Goal: Contribute content

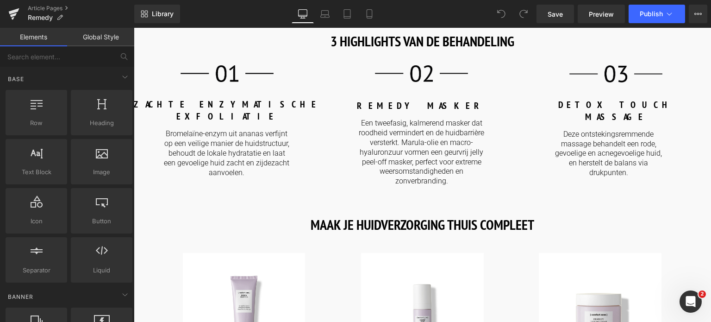
scroll to position [1065, 0]
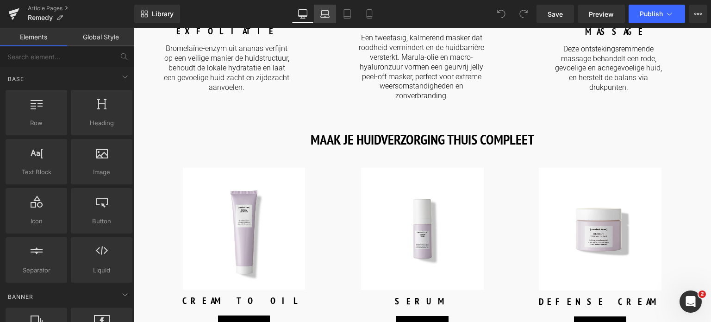
click at [328, 15] on icon at bounding box center [324, 13] width 9 height 9
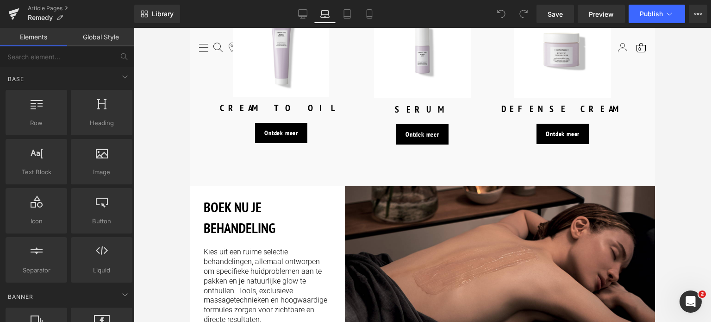
scroll to position [1095, 0]
click at [374, 14] on icon at bounding box center [369, 13] width 9 height 9
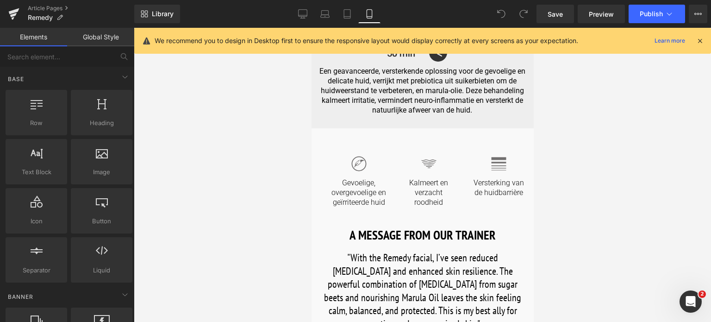
scroll to position [180, 0]
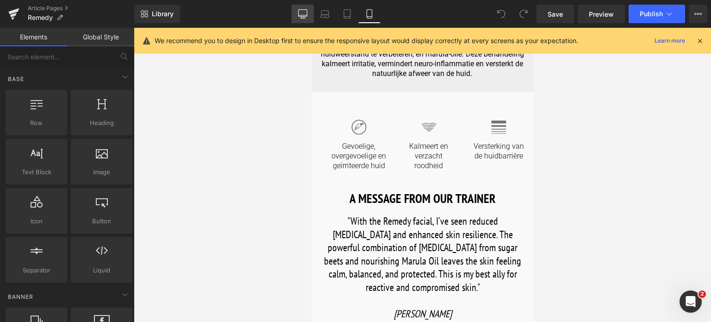
click at [300, 13] on icon at bounding box center [302, 13] width 9 height 9
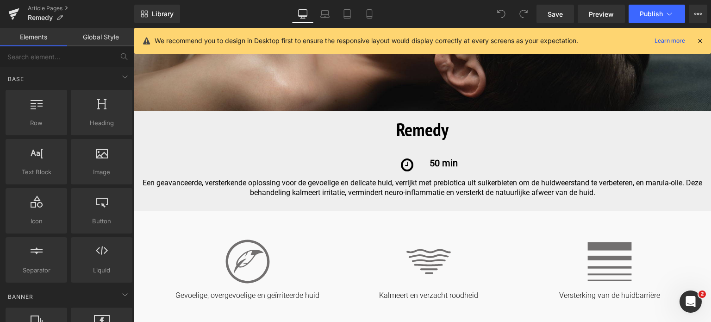
scroll to position [363, 0]
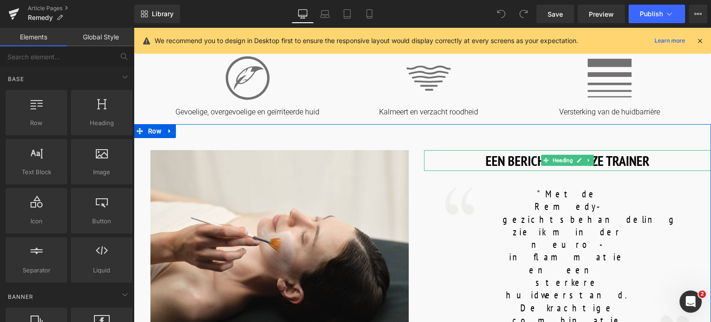
click at [651, 163] on h1 "EEN BERICHT VAN ONZE TRAINER" at bounding box center [568, 160] width 288 height 21
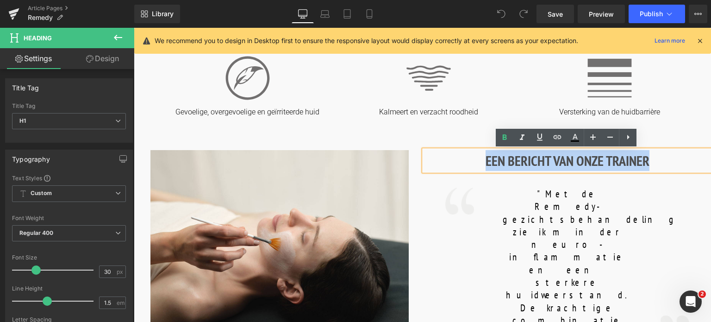
drag, startPoint x: 650, startPoint y: 163, endPoint x: 483, endPoint y: 157, distance: 167.2
click at [483, 157] on h1 "EEN BERICHT VAN ONZE TRAINER" at bounding box center [568, 160] width 288 height 21
copy h1 "EEN BERICHT VAN ONZE TRAINER"
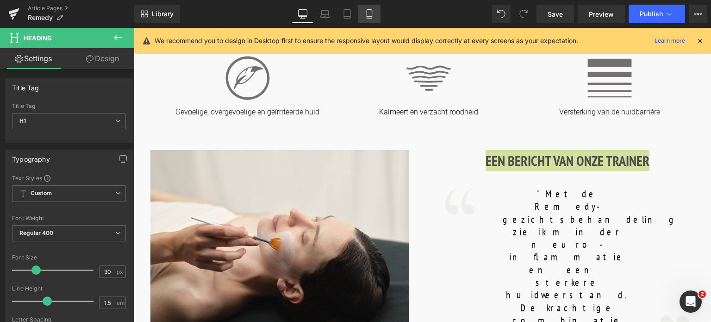
click at [371, 16] on icon at bounding box center [369, 13] width 9 height 9
type input "24"
type input "100"
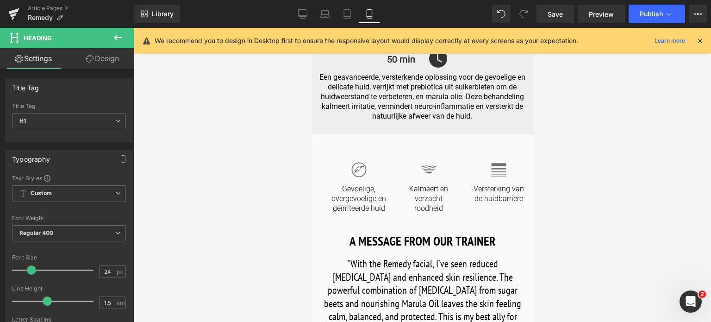
scroll to position [139, 0]
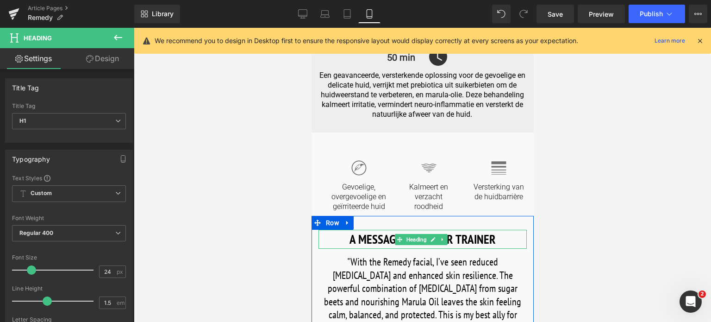
click at [486, 242] on h1 "A MESSAGE FROM OUR TRAINER" at bounding box center [422, 239] width 208 height 19
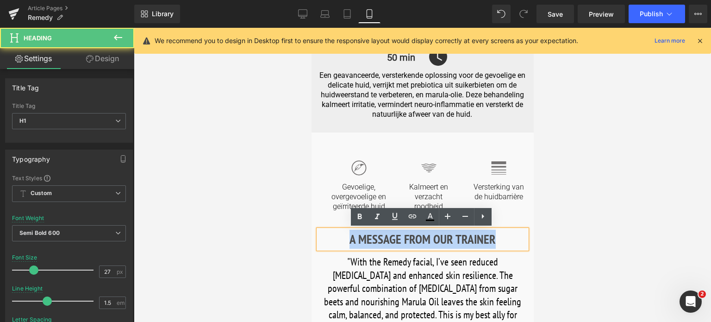
drag, startPoint x: 494, startPoint y: 238, endPoint x: 325, endPoint y: 224, distance: 170.5
click at [325, 224] on div "A MESSAGE FROM OUR TRAINER Heading "With the Remedy facial, I’ve seen reduced […" at bounding box center [422, 297] width 222 height 163
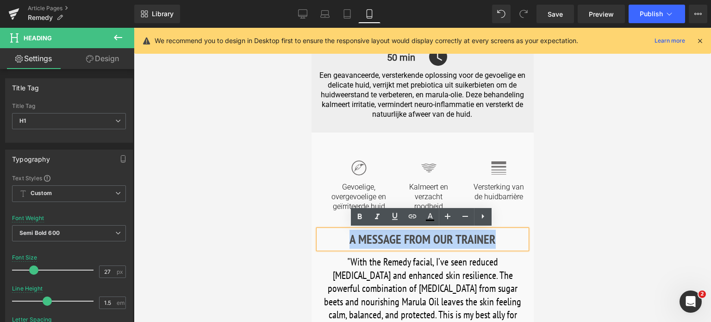
paste div
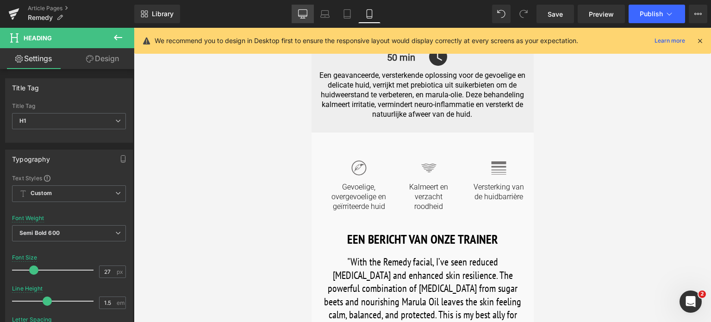
click at [304, 16] on icon at bounding box center [302, 13] width 9 height 9
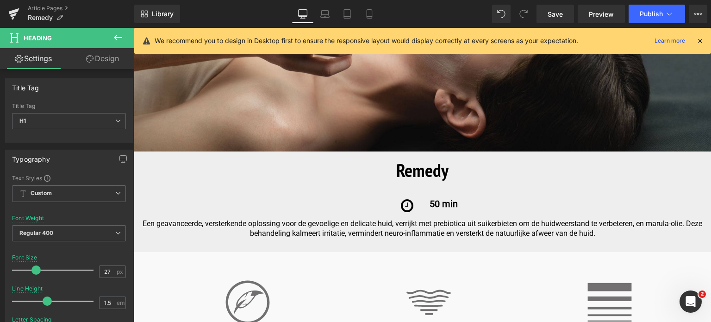
type input "30"
type input "100"
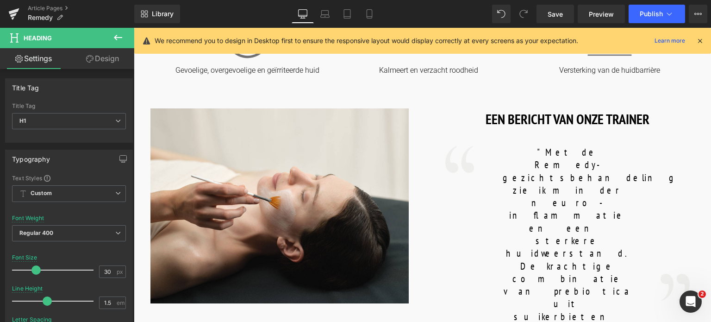
scroll to position [417, 0]
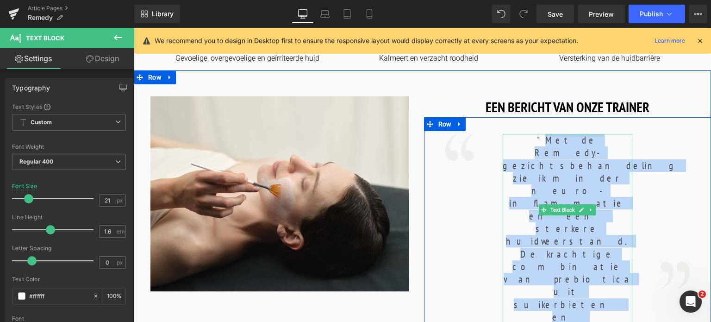
drag, startPoint x: 507, startPoint y: 140, endPoint x: 598, endPoint y: 244, distance: 137.5
click at [598, 244] on font ""Met de Remedy-gezichtsbehandeling zie ik minder neuro-inflammatie en een sterk…" at bounding box center [591, 304] width 176 height 341
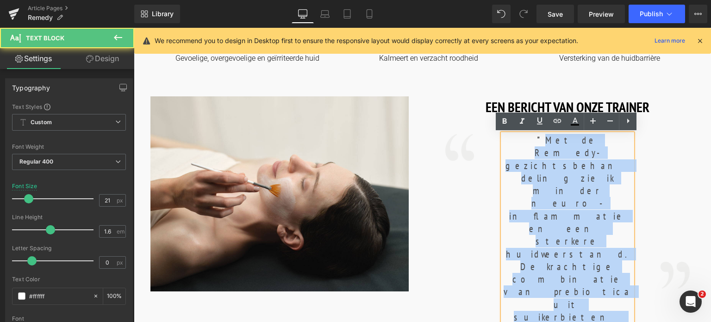
click at [602, 239] on p ""Met de Remedy-gezichtsbehandeling zie ik minder neuro-inflammatie en een sterk…" at bounding box center [568, 311] width 130 height 354
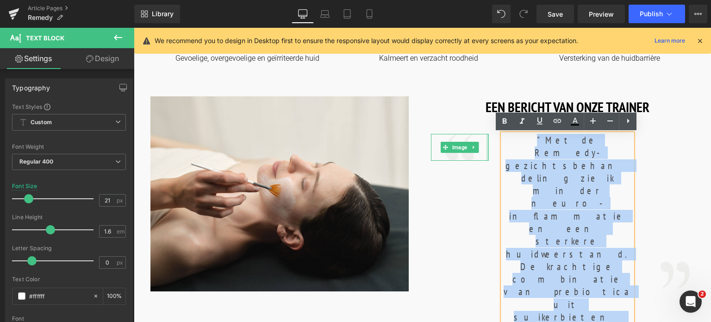
drag, startPoint x: 607, startPoint y: 241, endPoint x: 486, endPoint y: 141, distance: 156.9
click at [486, 141] on div "Image "Met de Remedy-gezichtsbehandeling zie ik minder neuro-inflammatie en een…" at bounding box center [568, 323] width 288 height 413
copy font ""Met de Remedy-gezichtsbehandeling zie ik minder neuro-inflammatie en een sterk…"
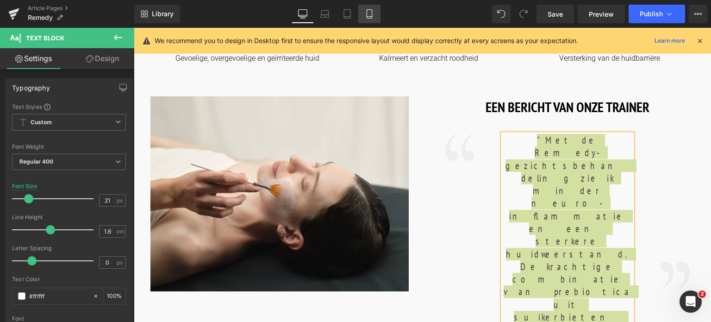
click at [372, 18] on icon at bounding box center [369, 14] width 5 height 9
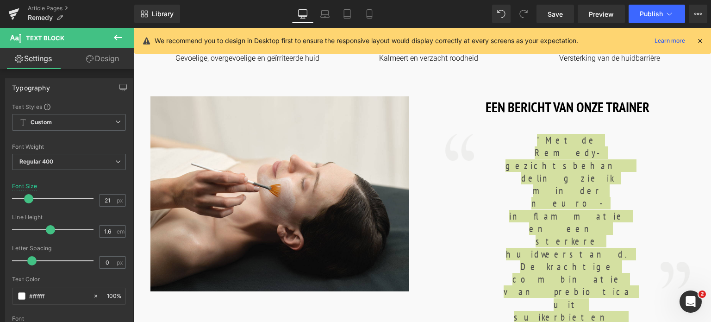
type input "22"
type input "100"
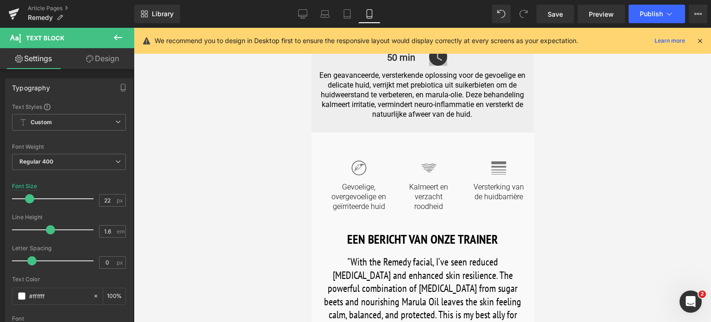
scroll to position [232, 0]
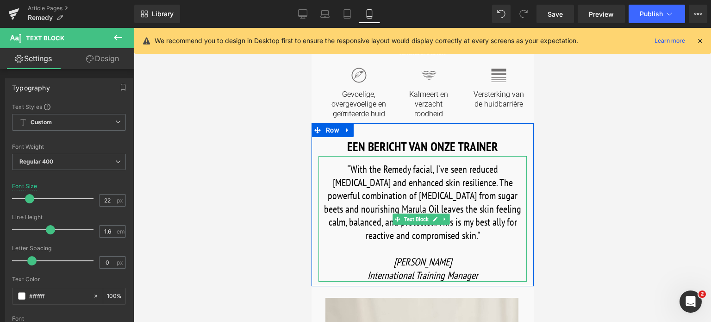
click at [461, 238] on font ""With the Remedy facial, I’ve seen reduced [MEDICAL_DATA] and enhanced skin res…" at bounding box center [422, 202] width 197 height 79
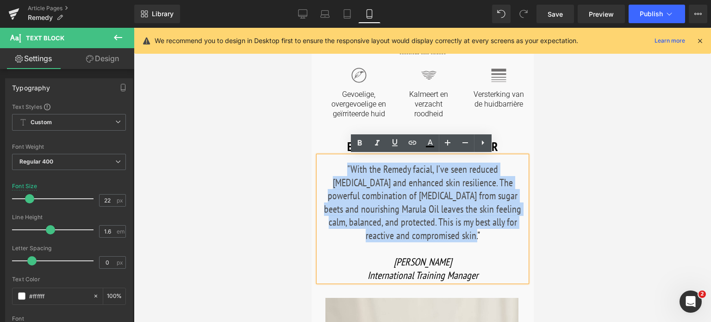
drag, startPoint x: 463, startPoint y: 235, endPoint x: 333, endPoint y: 166, distance: 146.6
click at [333, 166] on p ""With the Remedy facial, I’ve seen reduced [MEDICAL_DATA] and enhanced skin res…" at bounding box center [422, 203] width 208 height 80
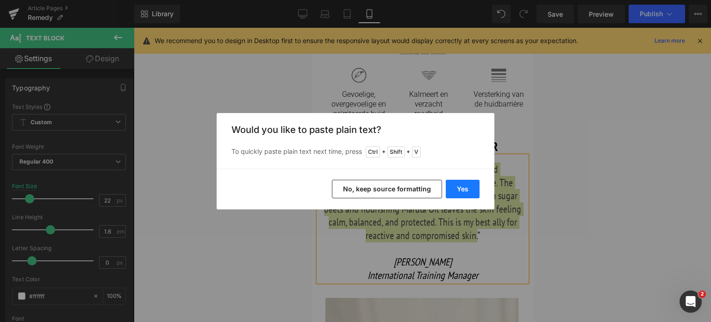
click at [469, 188] on button "Yes" at bounding box center [463, 189] width 34 height 19
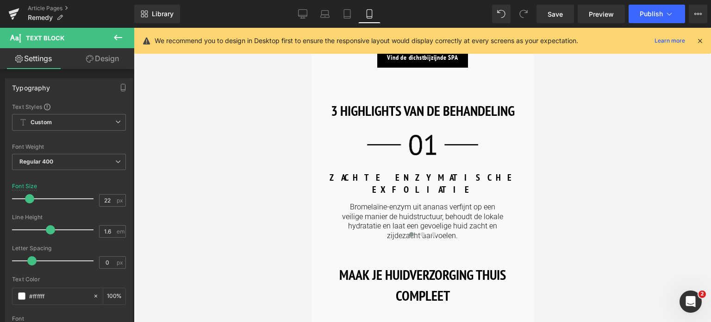
scroll to position [648, 0]
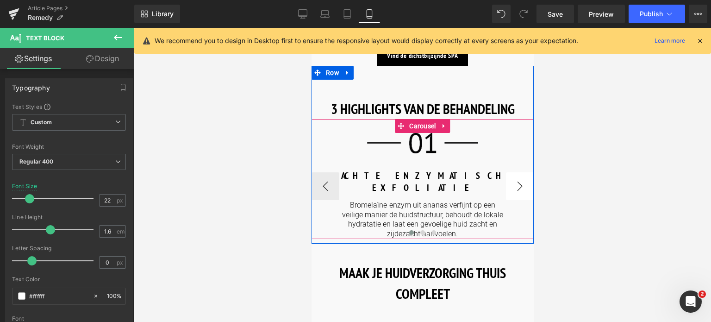
click at [515, 181] on button "›" at bounding box center [520, 186] width 28 height 28
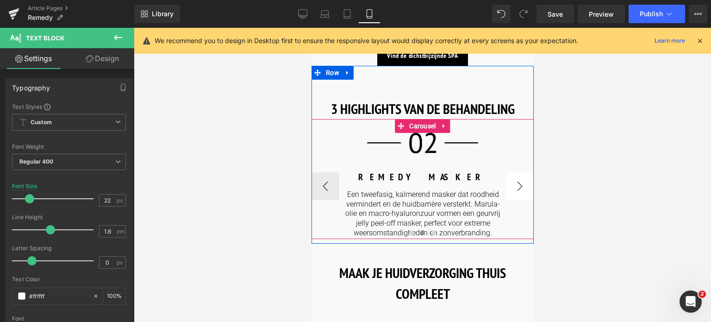
click at [515, 181] on button "›" at bounding box center [520, 186] width 28 height 28
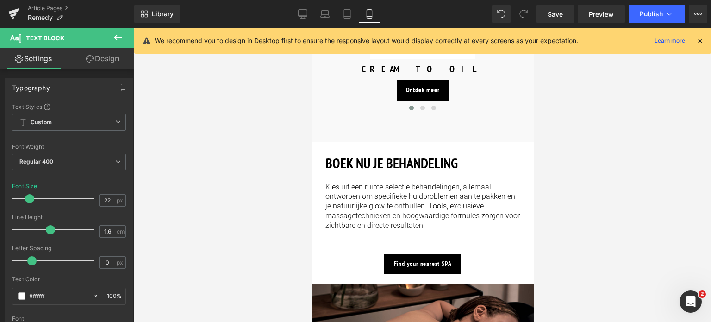
scroll to position [1019, 0]
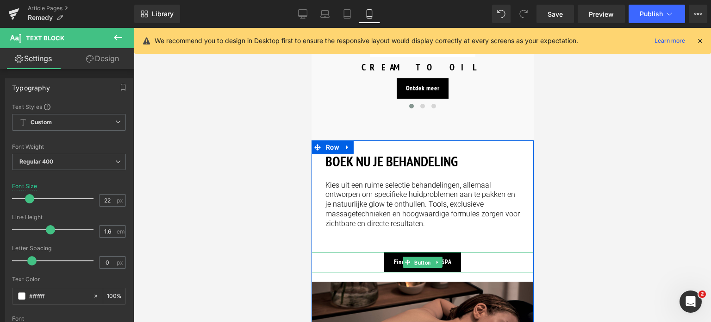
drag, startPoint x: 421, startPoint y: 259, endPoint x: 365, endPoint y: 252, distance: 56.0
click at [421, 259] on span "Button" at bounding box center [422, 262] width 20 height 11
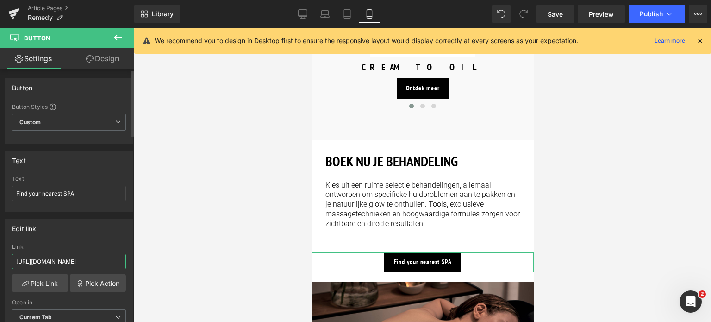
drag, startPoint x: 107, startPoint y: 259, endPoint x: 0, endPoint y: 253, distance: 107.6
click at [0, 253] on div "Edit link [URL][DOMAIN_NAME] Link [URL][DOMAIN_NAME] Pick Link Pick Action Curr…" at bounding box center [69, 275] width 138 height 127
type input "/pages/spa-locator?_gl=1*17ps2ce*_up*MQ..&gclid=CjwKCAjwxNW2BhAkEiwA24Cm9Ew9Tuk…"
drag, startPoint x: 80, startPoint y: 194, endPoint x: 0, endPoint y: 215, distance: 82.2
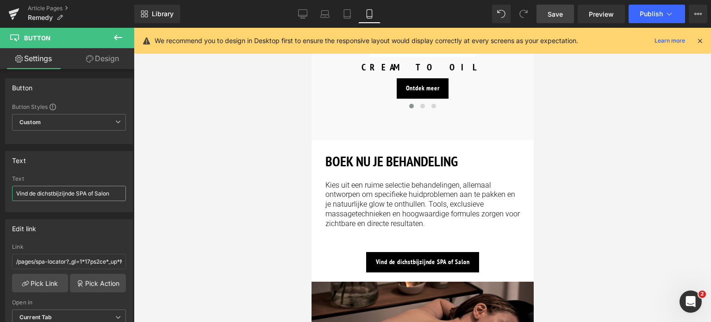
type input "Vind de dichstbijzijnde SPA of Salon"
click at [547, 14] on link "Save" at bounding box center [556, 14] width 38 height 19
click at [666, 13] on icon at bounding box center [669, 13] width 9 height 9
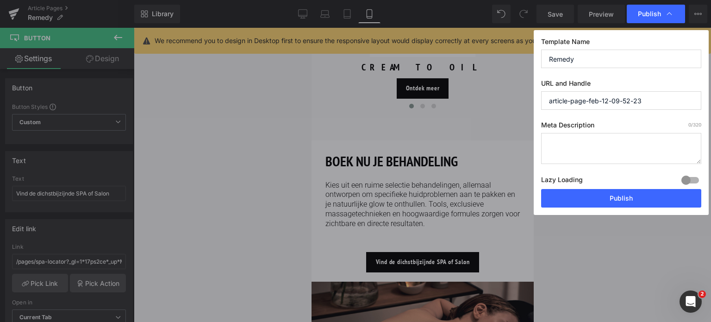
drag, startPoint x: 584, startPoint y: 58, endPoint x: 535, endPoint y: 57, distance: 49.1
click at [535, 57] on div "Template Name Remedy URL and Handle article-page-feb-12-09-52-23 Meta Descripti…" at bounding box center [621, 122] width 175 height 185
drag, startPoint x: 651, startPoint y: 102, endPoint x: 519, endPoint y: 99, distance: 132.9
click at [519, 99] on div "Publish Template Name Remedy URL and Handle article-page-feb-12-09-52-23 Meta D…" at bounding box center [355, 161] width 711 height 322
paste input "Remedy"
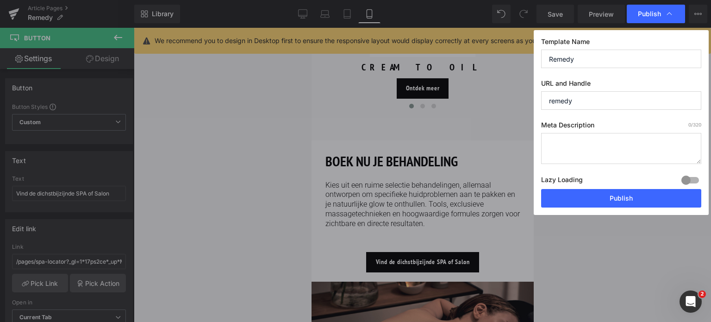
type input "remedy"
click at [576, 143] on textarea at bounding box center [621, 148] width 160 height 31
paste textarea "Geavanceerde oplossing voor de gevoelige huid, verrijkt met prebiotica uit suik…"
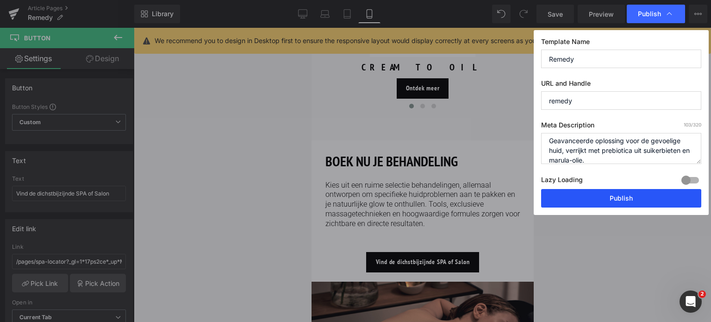
type textarea "Geavanceerde oplossing voor de gevoelige huid, verrijkt met prebiotica uit suik…"
click at [599, 200] on button "Publish" at bounding box center [621, 198] width 160 height 19
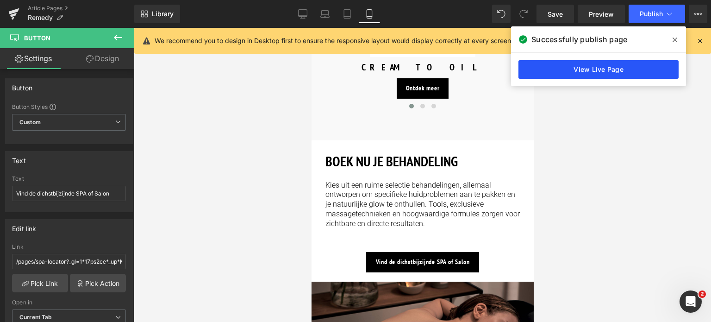
click at [644, 64] on link "View Live Page" at bounding box center [599, 69] width 160 height 19
